Goal: Task Accomplishment & Management: Complete application form

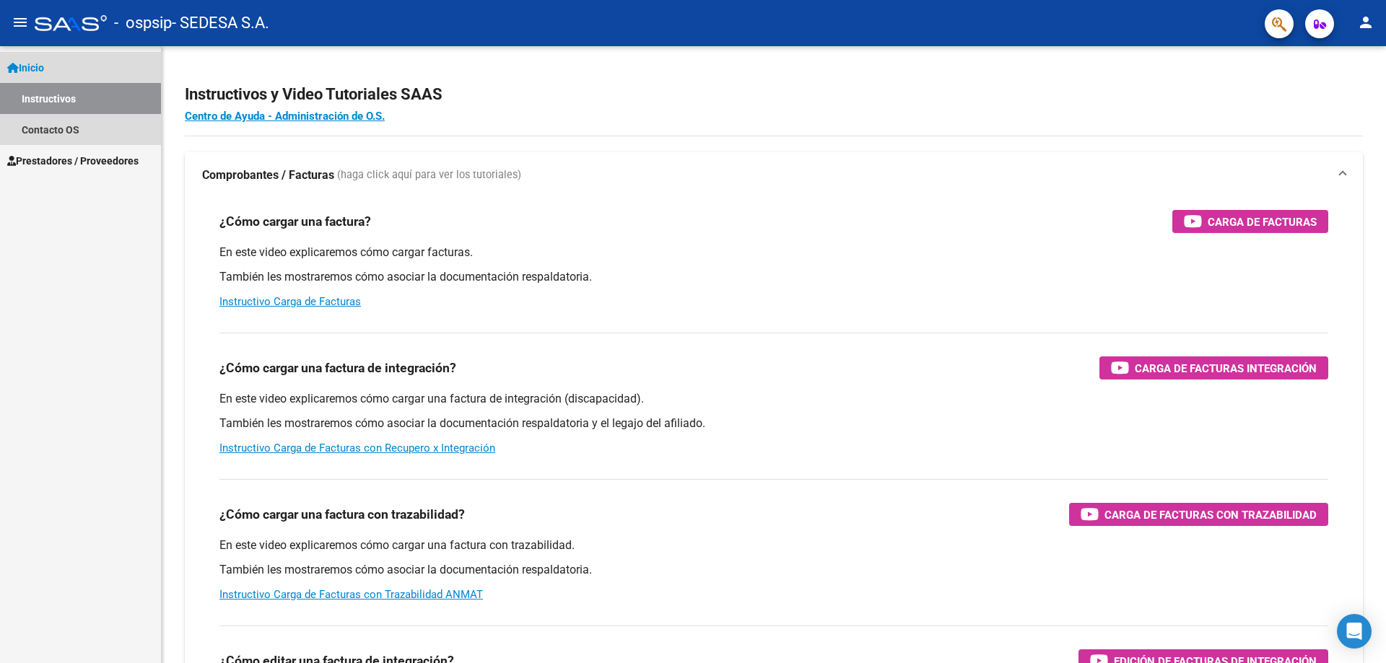
click at [44, 64] on span "Inicio" at bounding box center [25, 68] width 37 height 16
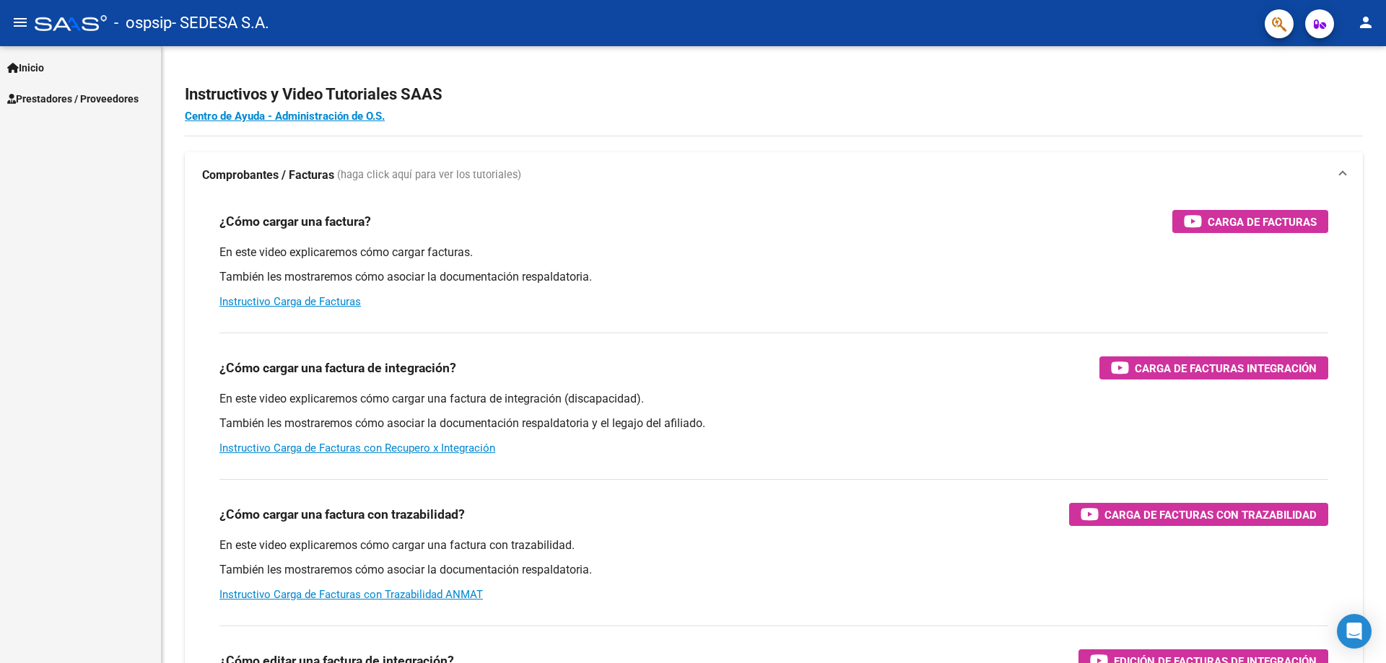
click at [89, 104] on span "Prestadores / Proveedores" at bounding box center [72, 99] width 131 height 16
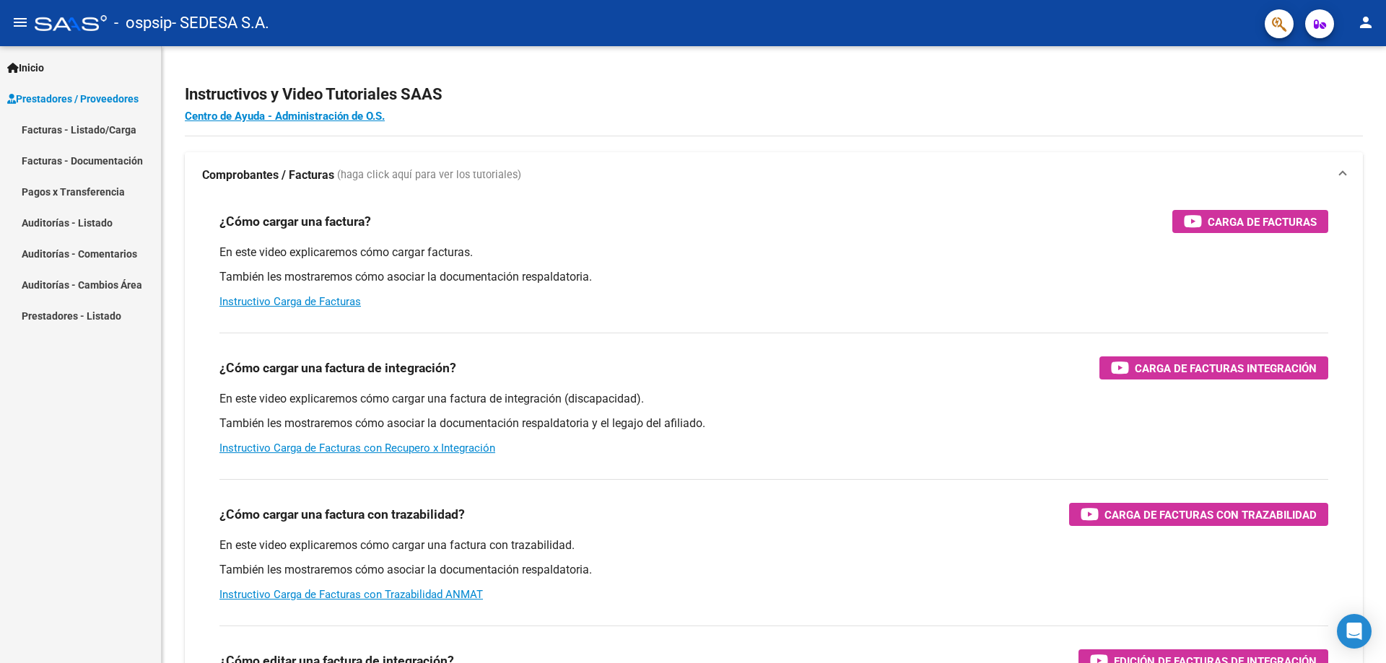
click at [104, 134] on link "Facturas - Listado/Carga" at bounding box center [80, 129] width 161 height 31
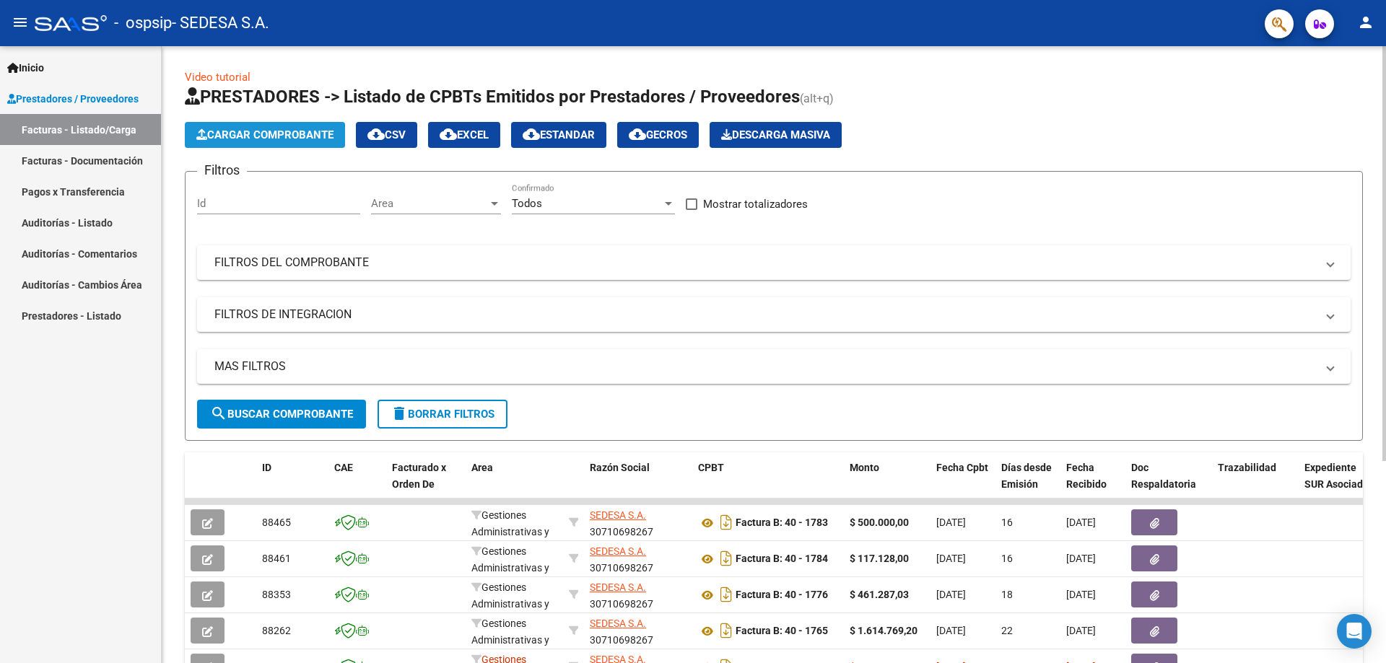
click at [266, 135] on span "Cargar Comprobante" at bounding box center [264, 134] width 137 height 13
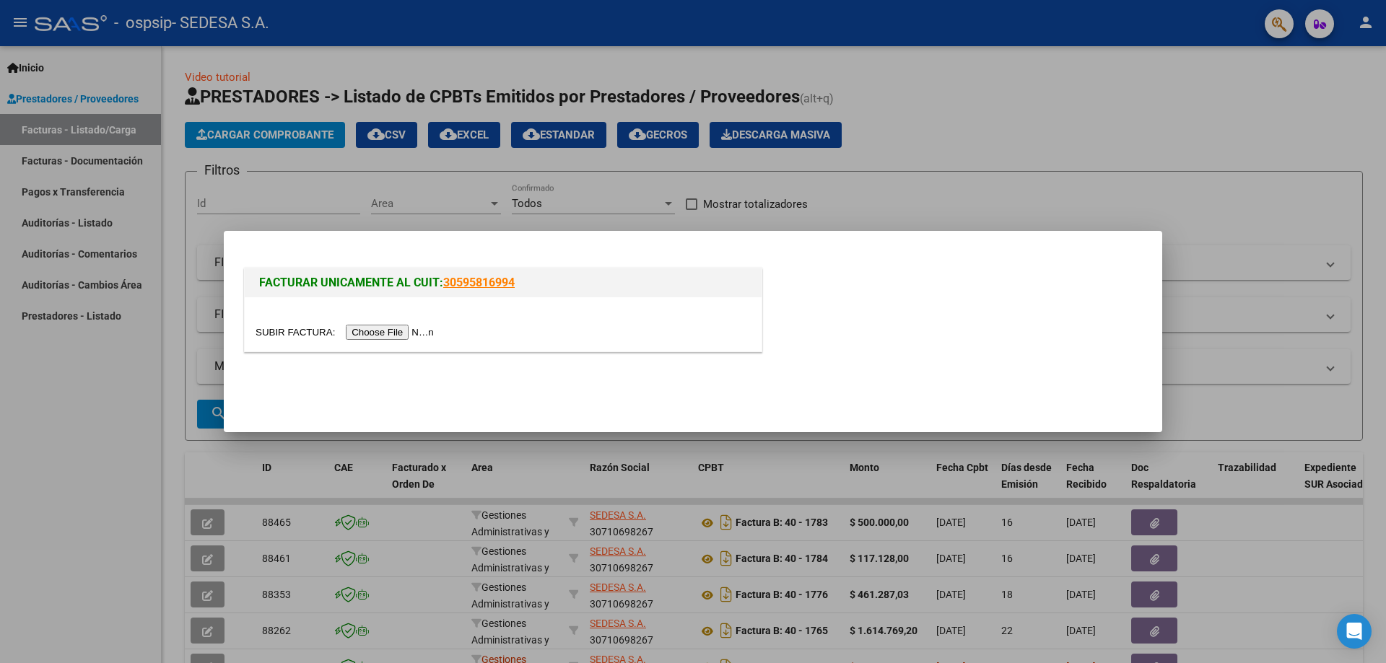
click at [394, 331] on input "file" at bounding box center [347, 332] width 183 height 15
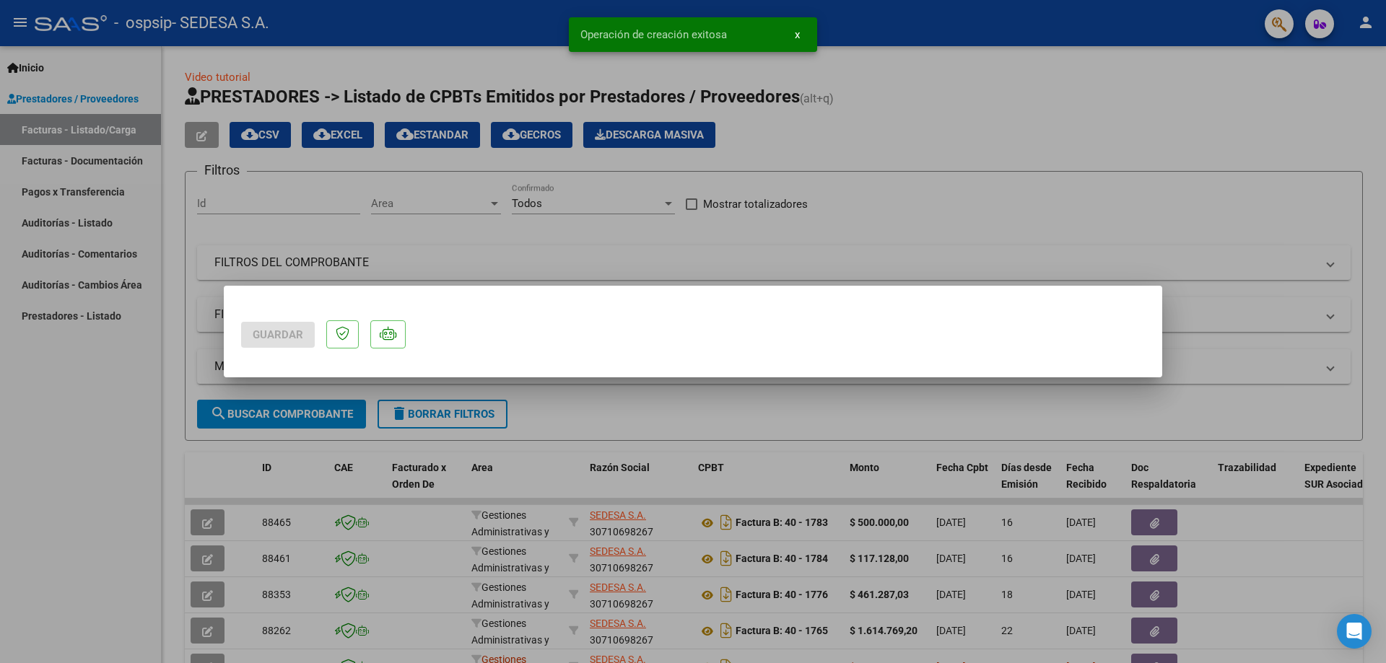
drag, startPoint x: 1160, startPoint y: 147, endPoint x: 1170, endPoint y: 222, distance: 75.0
click at [1170, 222] on div "Guardar Operación de creación exitosa x" at bounding box center [693, 331] width 1386 height 663
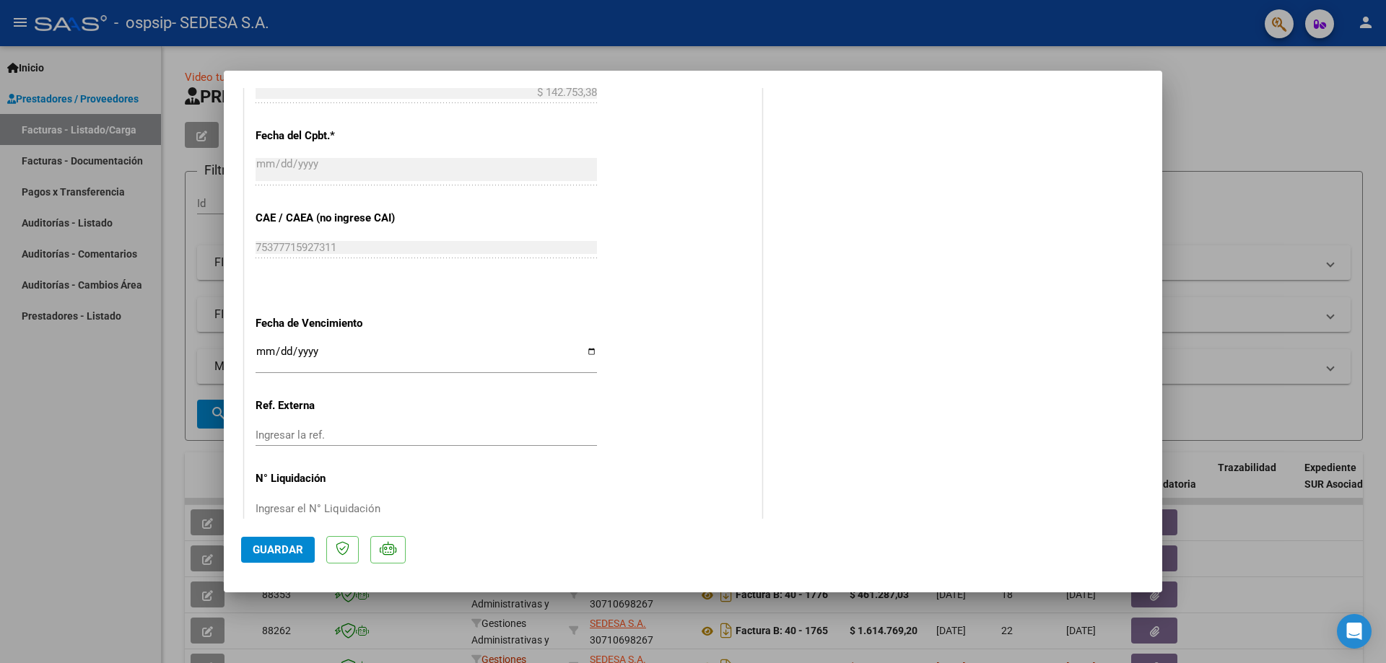
scroll to position [722, 0]
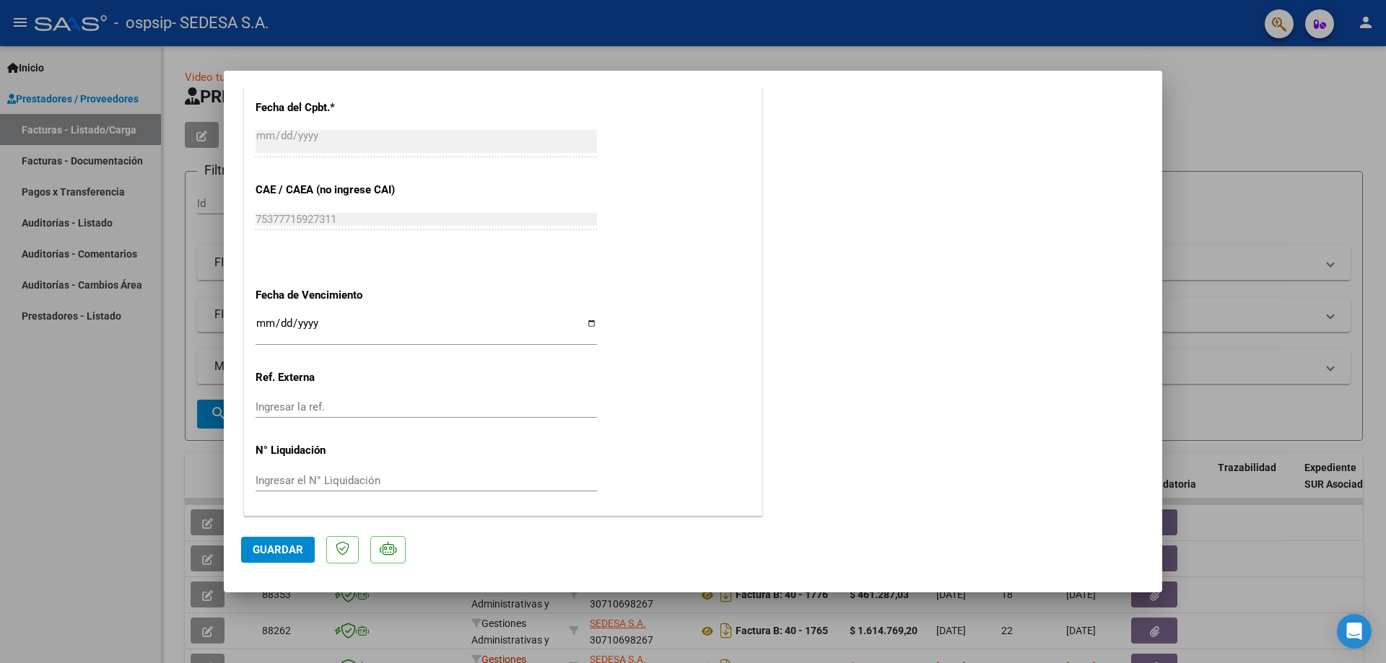
click at [590, 322] on input "Ingresar la fecha" at bounding box center [426, 329] width 341 height 23
type input "[DATE]"
drag, startPoint x: 270, startPoint y: 555, endPoint x: 279, endPoint y: 546, distance: 13.3
click at [269, 555] on span "Guardar" at bounding box center [278, 550] width 51 height 13
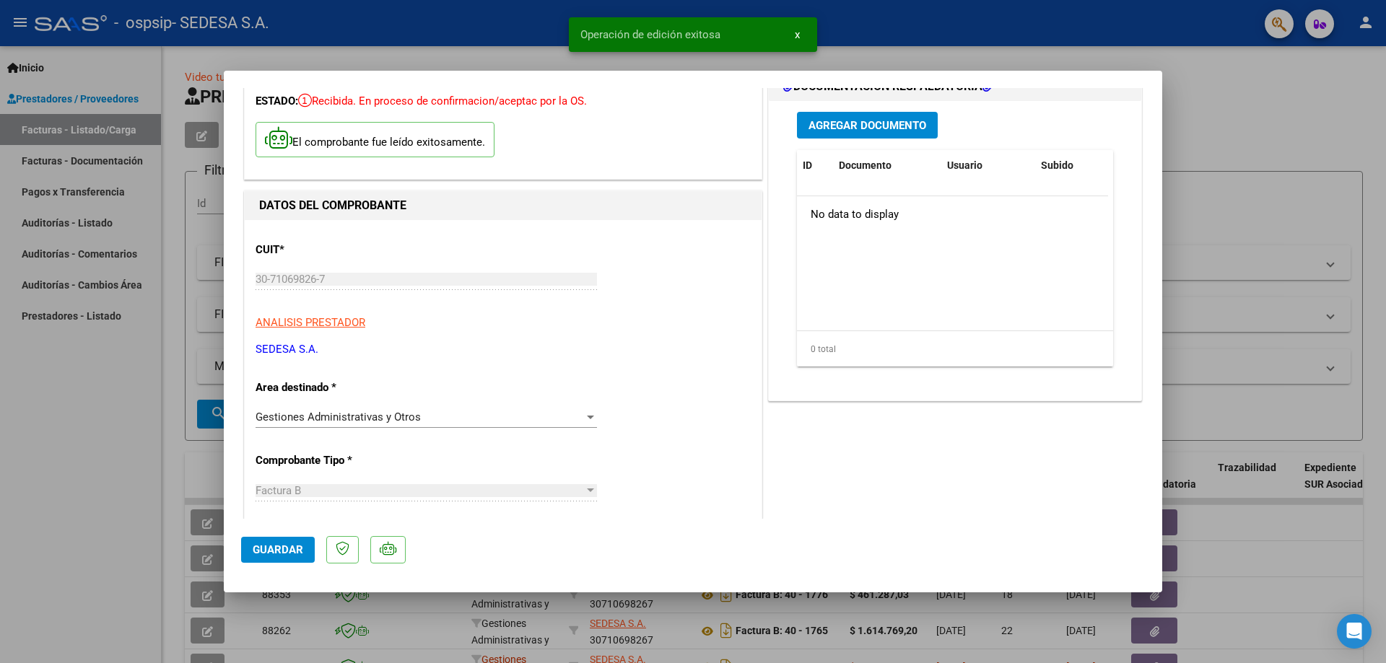
scroll to position [0, 0]
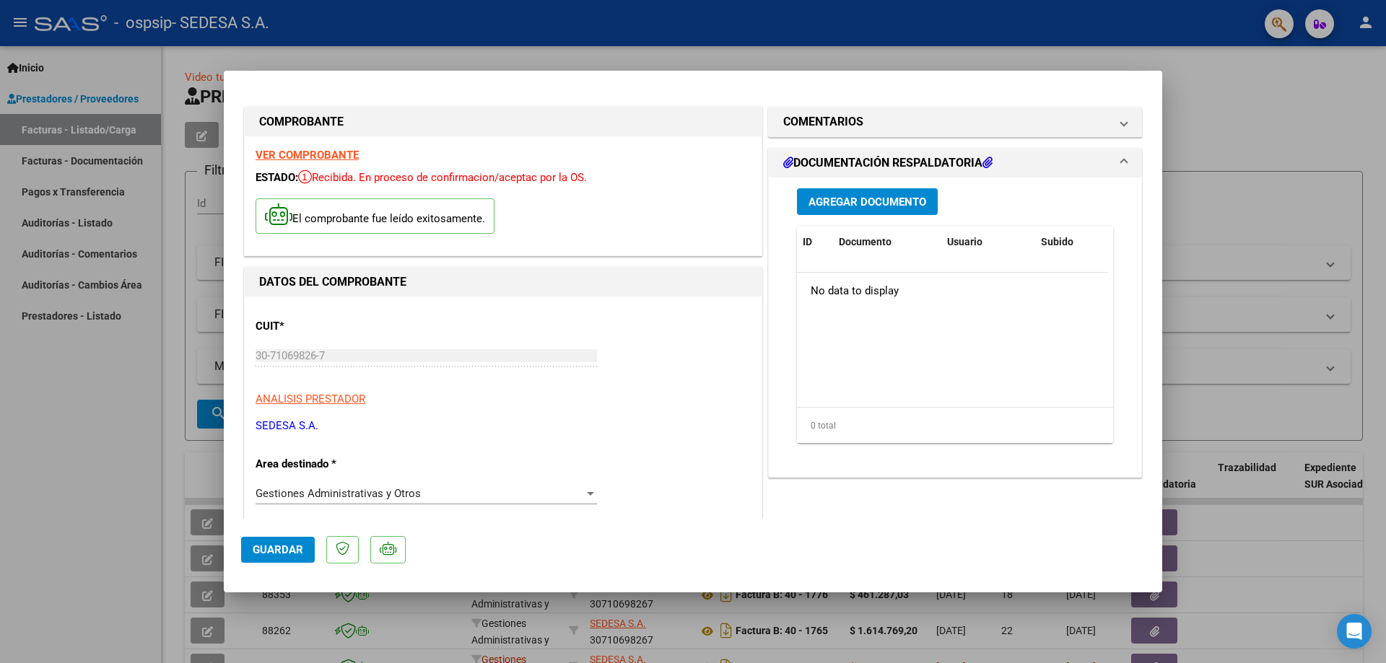
click at [873, 199] on span "Agregar Documento" at bounding box center [867, 202] width 118 height 13
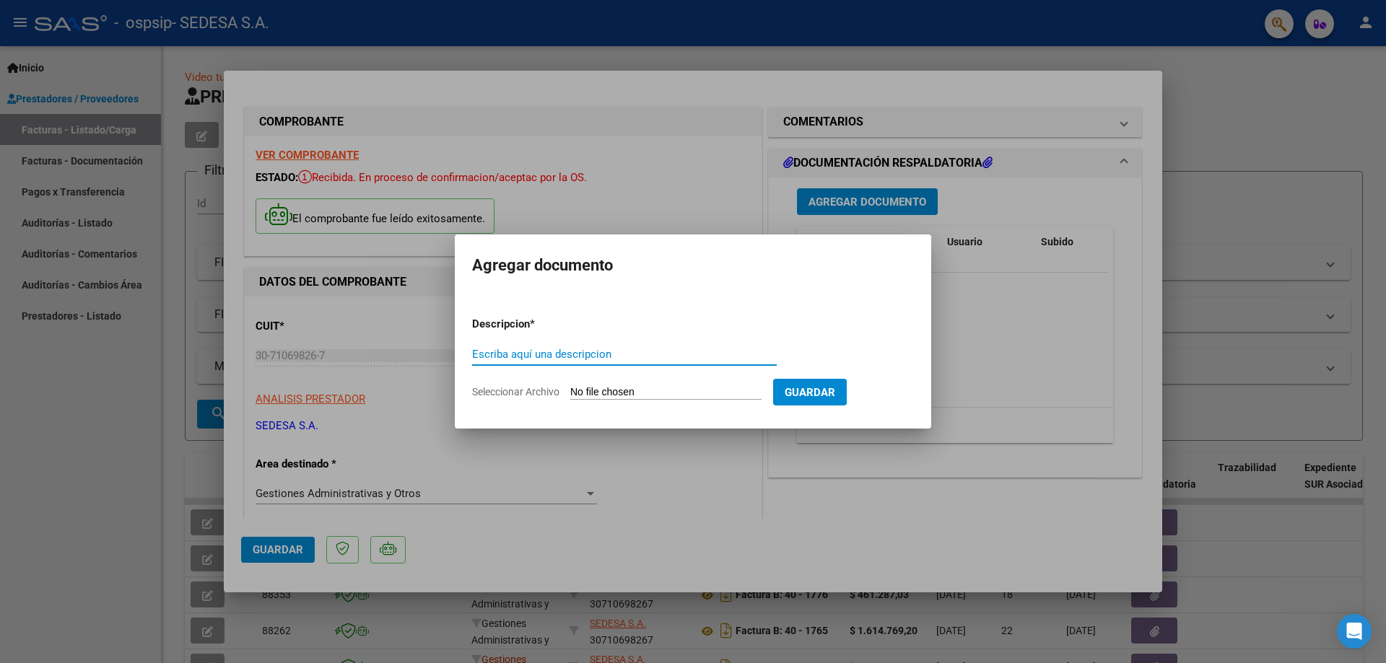
click at [561, 355] on input "Escriba aquí una descripcion" at bounding box center [624, 354] width 305 height 13
type input "r"
type input "Remito"
click at [573, 394] on input "Seleccionar Archivo" at bounding box center [665, 393] width 191 height 14
type input "C:\fakepath\RTO 137708.pdf"
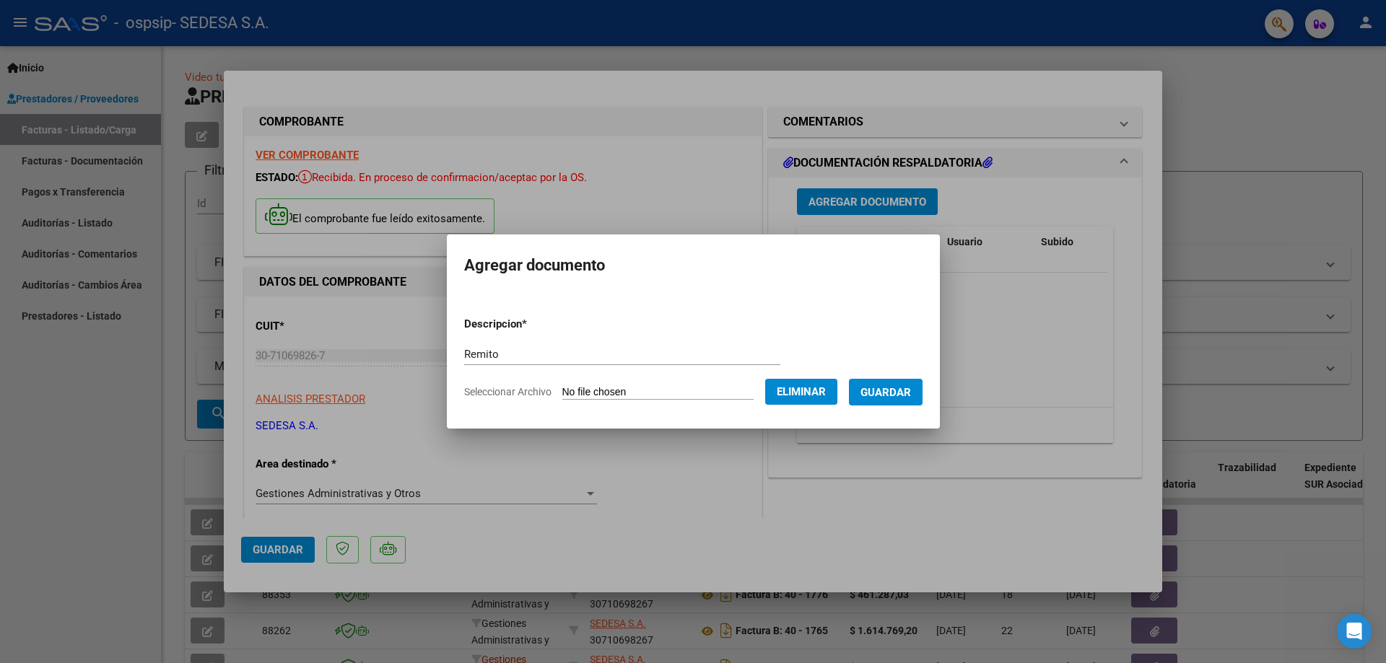
click at [901, 399] on button "Guardar" at bounding box center [886, 392] width 74 height 27
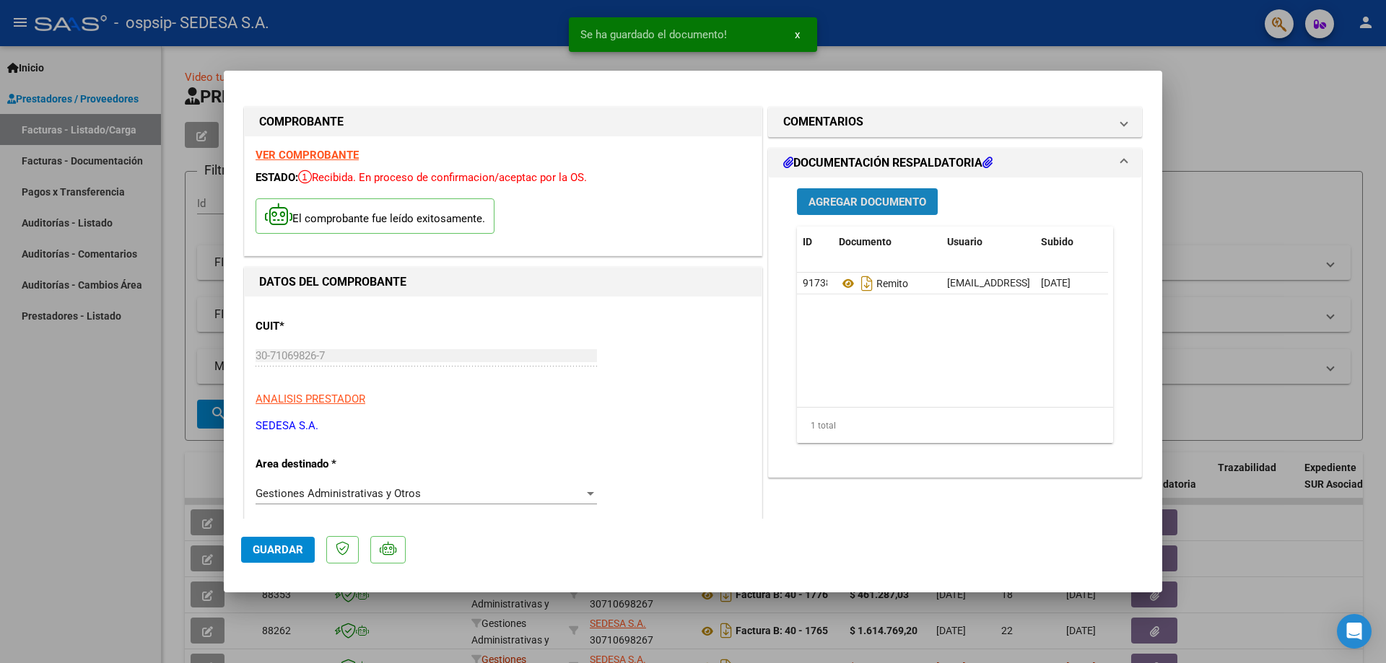
click at [867, 206] on span "Agregar Documento" at bounding box center [867, 202] width 118 height 13
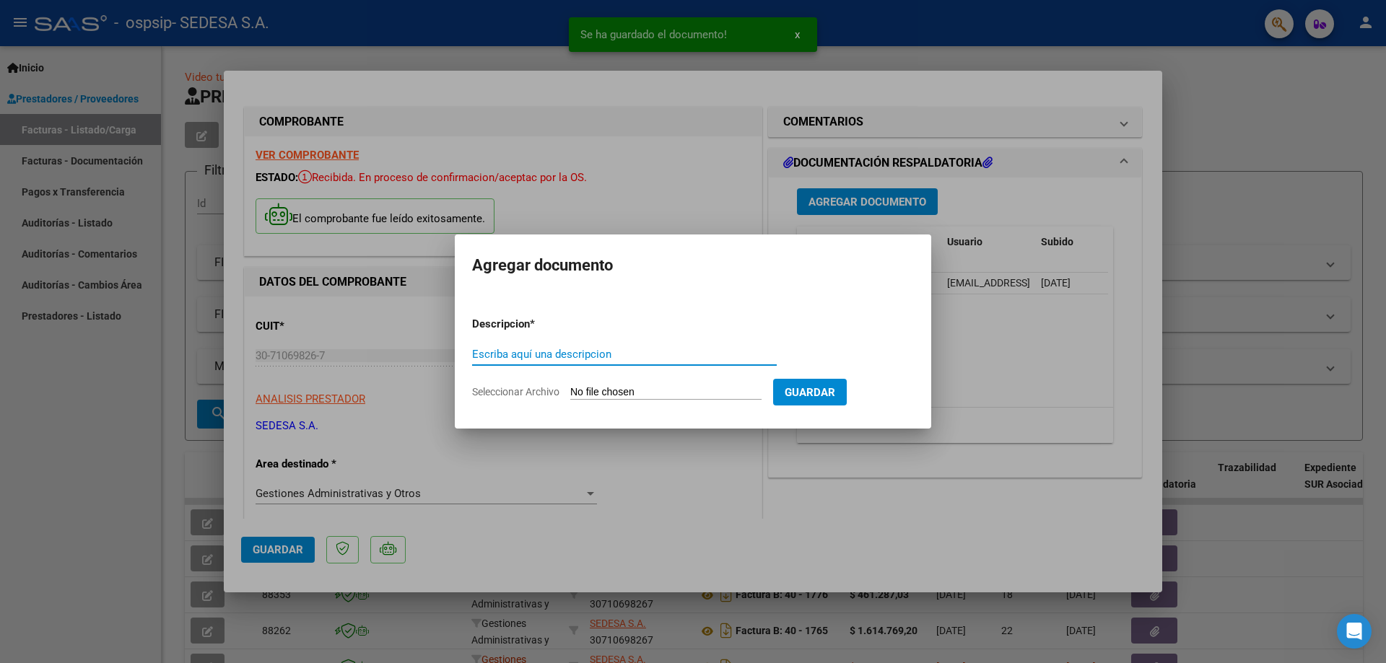
click at [538, 351] on input "Escriba aquí una descripcion" at bounding box center [624, 354] width 305 height 13
type input "ó"
type input "Orden de compra"
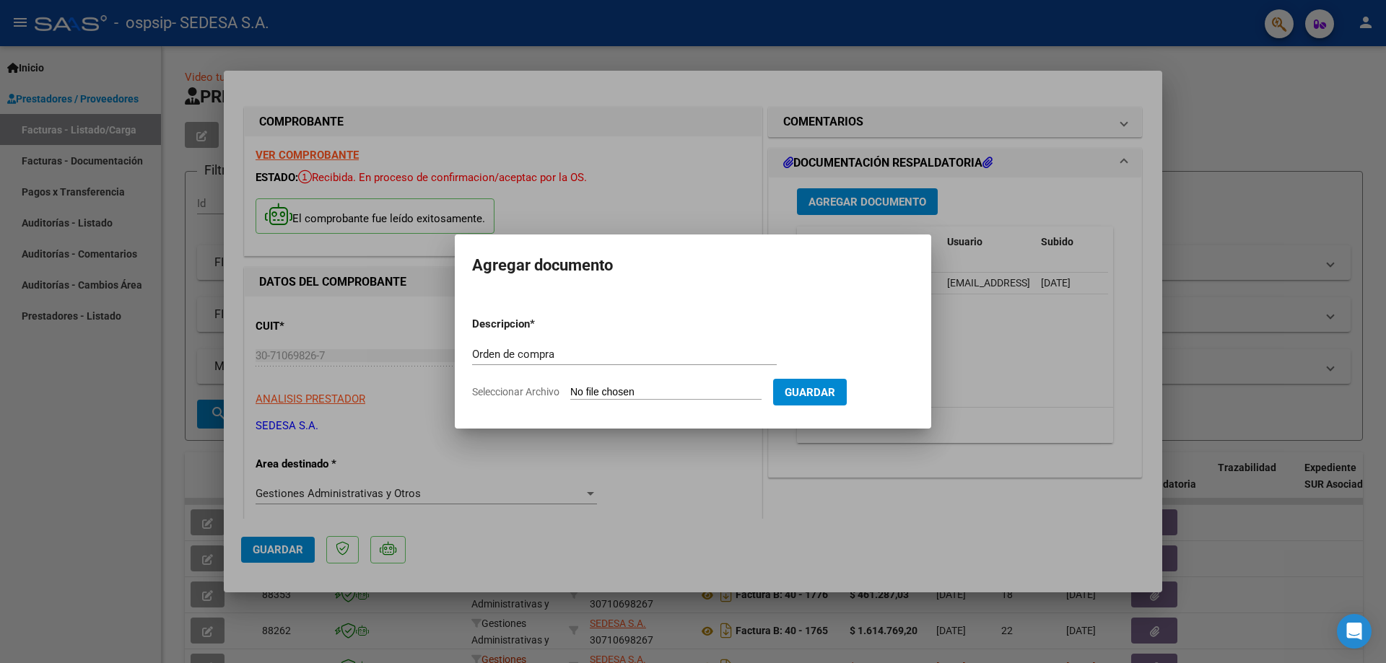
click at [627, 388] on input "Seleccionar Archivo" at bounding box center [665, 393] width 191 height 14
type input "C:\fakepath\OV-128836.pdf"
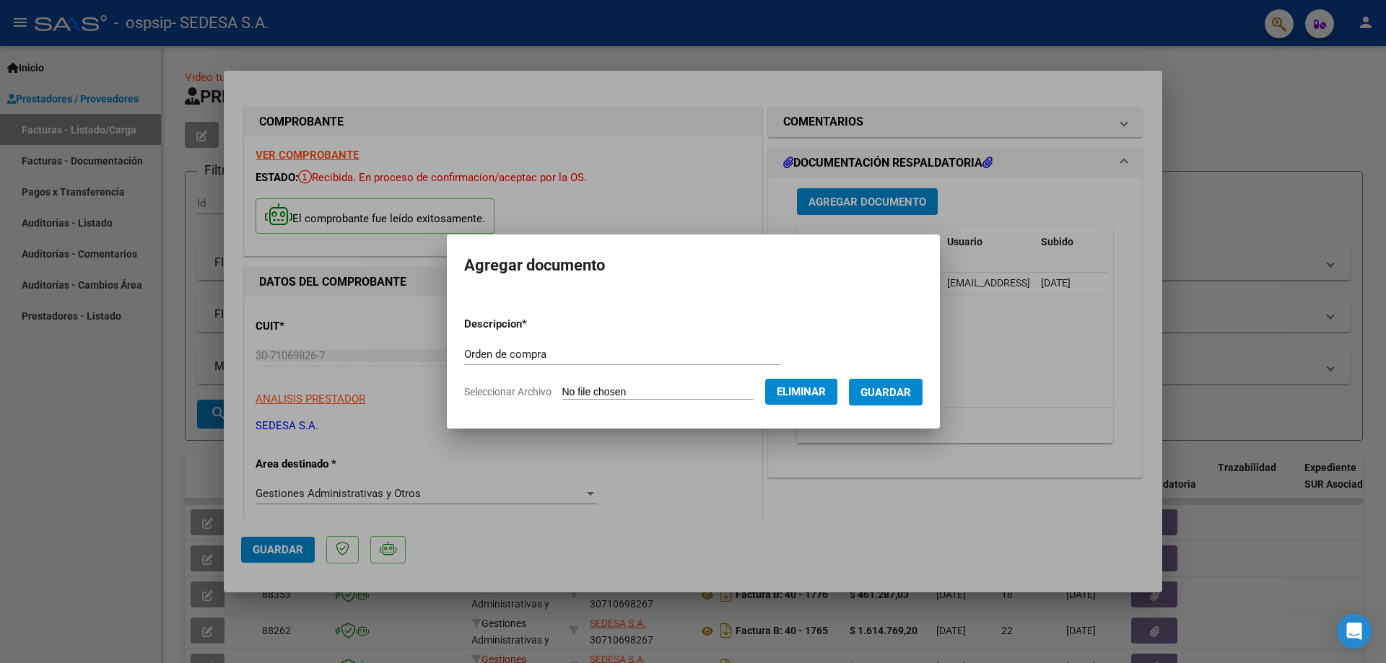
click at [897, 390] on span "Guardar" at bounding box center [885, 392] width 51 height 13
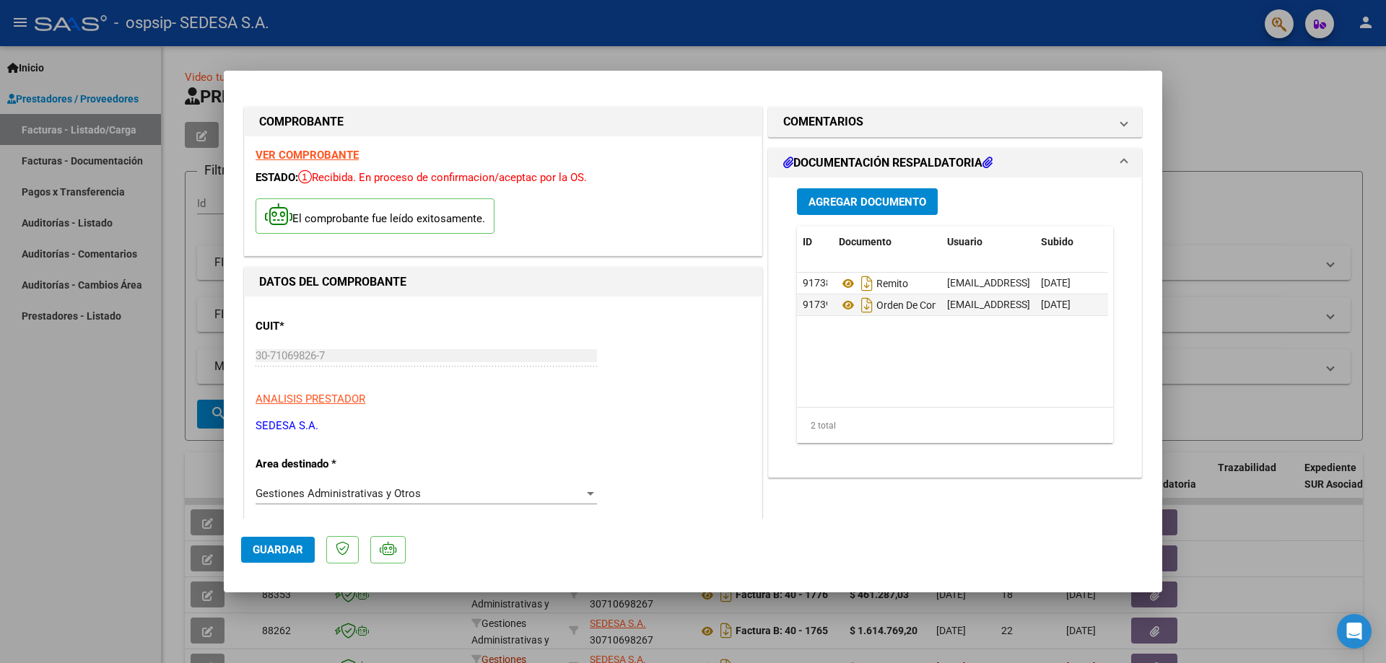
click at [281, 549] on span "Guardar" at bounding box center [278, 550] width 51 height 13
click at [265, 550] on span "Guardar" at bounding box center [278, 550] width 51 height 13
click at [157, 453] on div at bounding box center [693, 331] width 1386 height 663
